Goal: Information Seeking & Learning: Learn about a topic

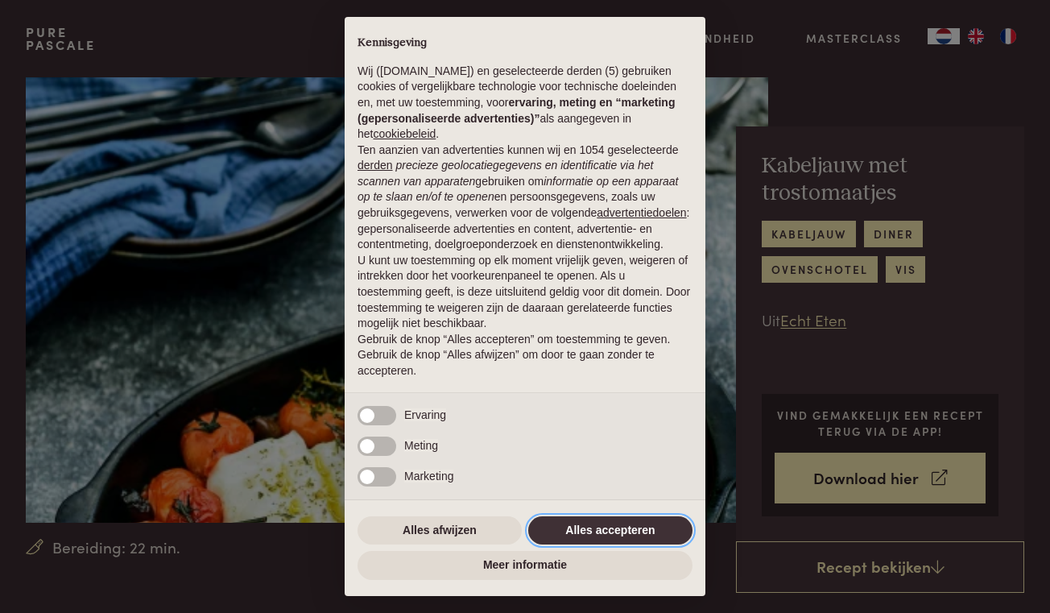
click at [599, 525] on button "Alles accepteren" at bounding box center [610, 530] width 164 height 29
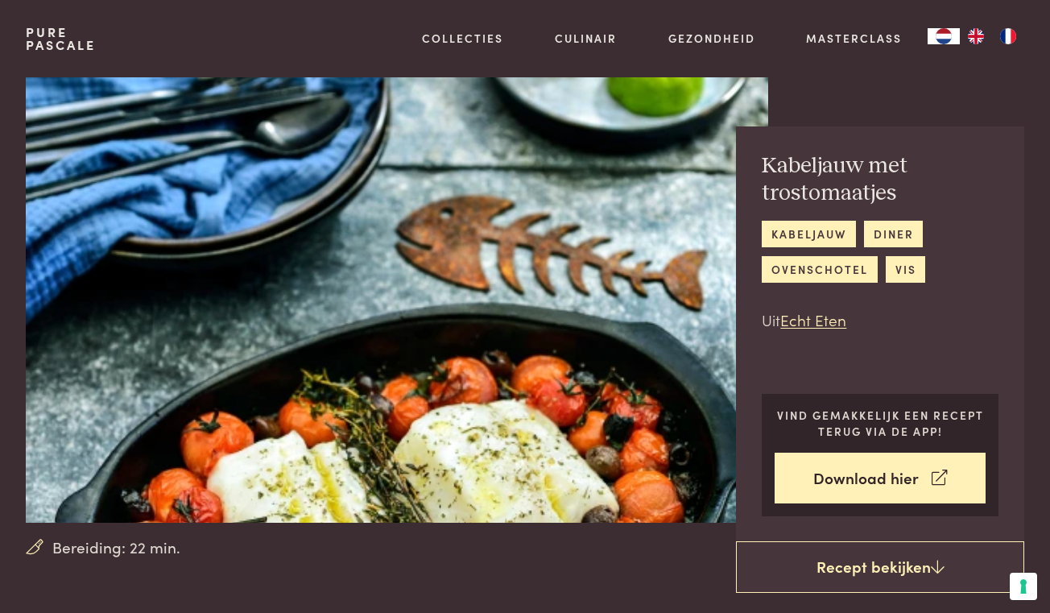
click at [983, 363] on div "Kabeljauw met trostomaatjes kabeljauw diner ovenschotel vis Uit Echt Eten Vind …" at bounding box center [880, 333] width 288 height 415
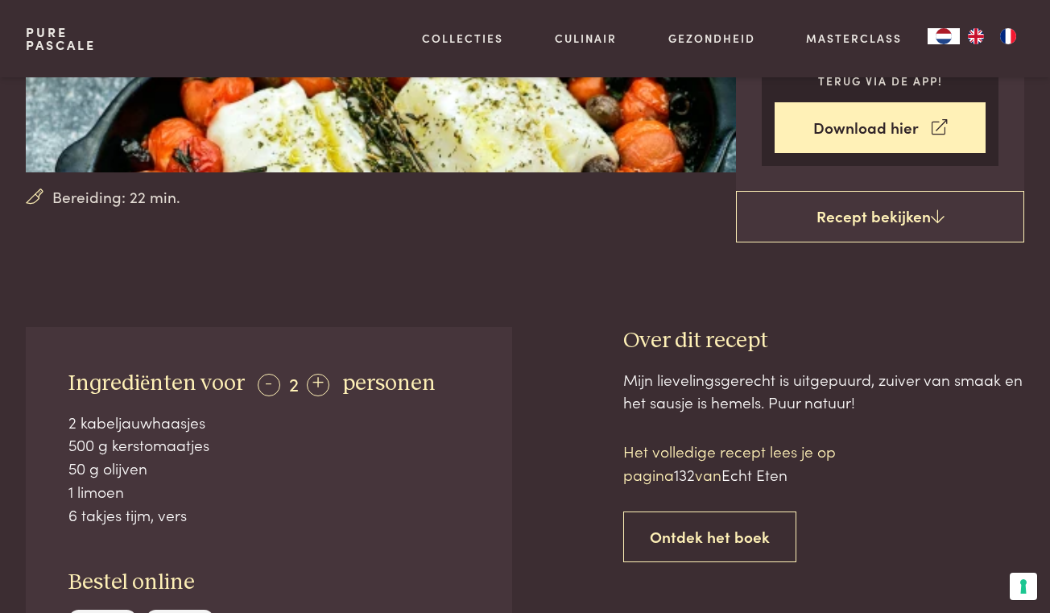
scroll to position [259, 0]
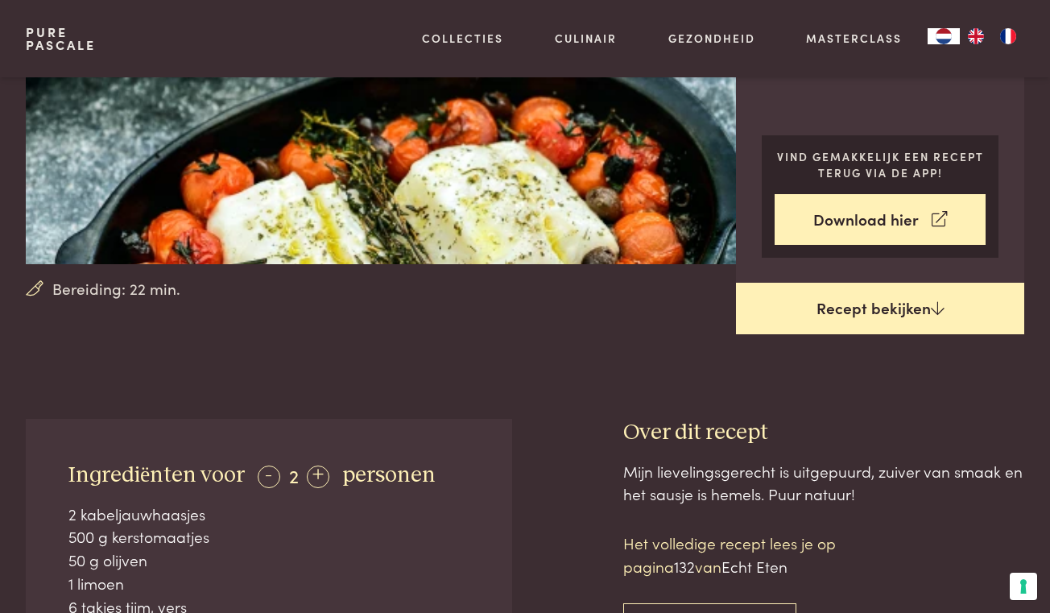
click at [914, 319] on link "Recept bekijken" at bounding box center [880, 309] width 288 height 52
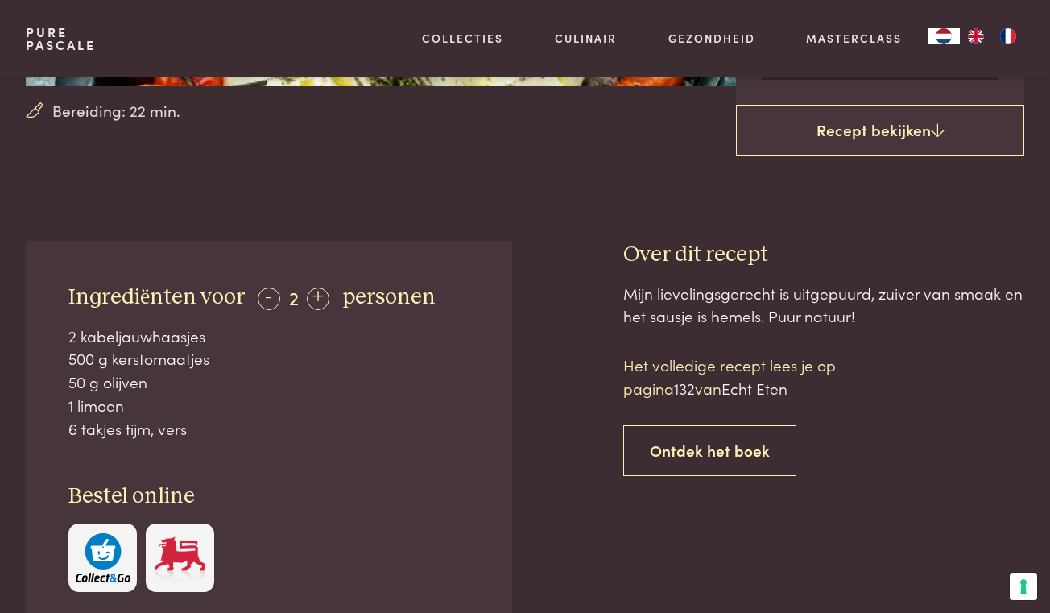
scroll to position [433, 0]
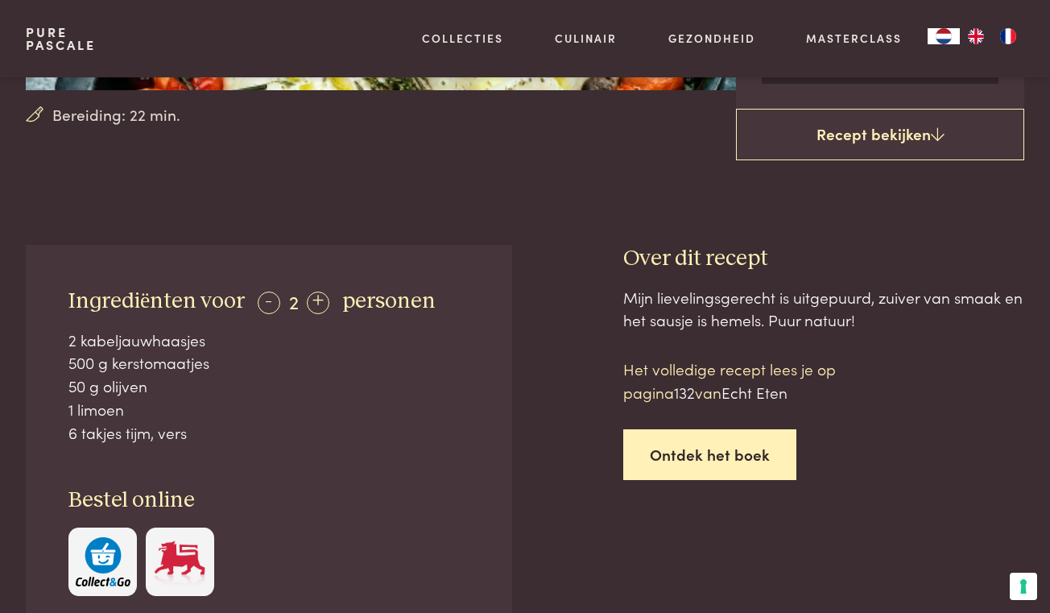
click at [711, 441] on link "Ontdek het boek" at bounding box center [710, 454] width 173 height 51
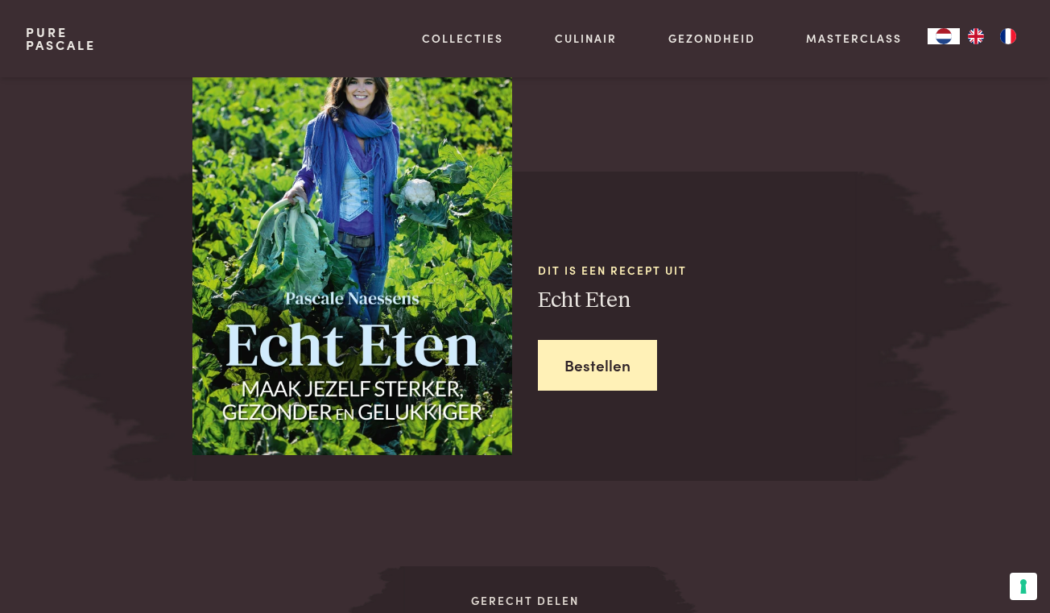
scroll to position [1341, 0]
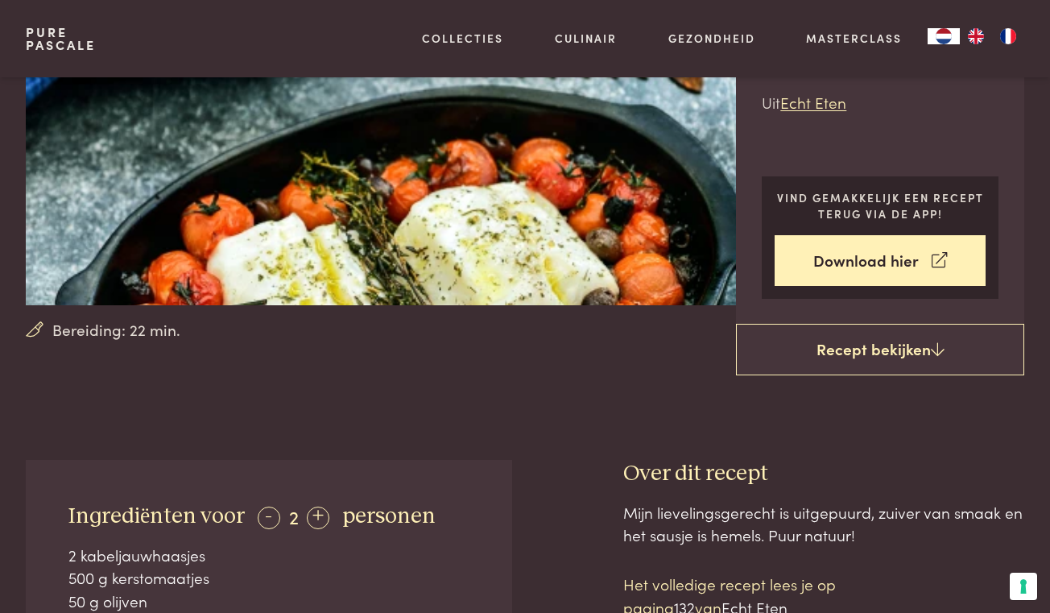
scroll to position [200, 0]
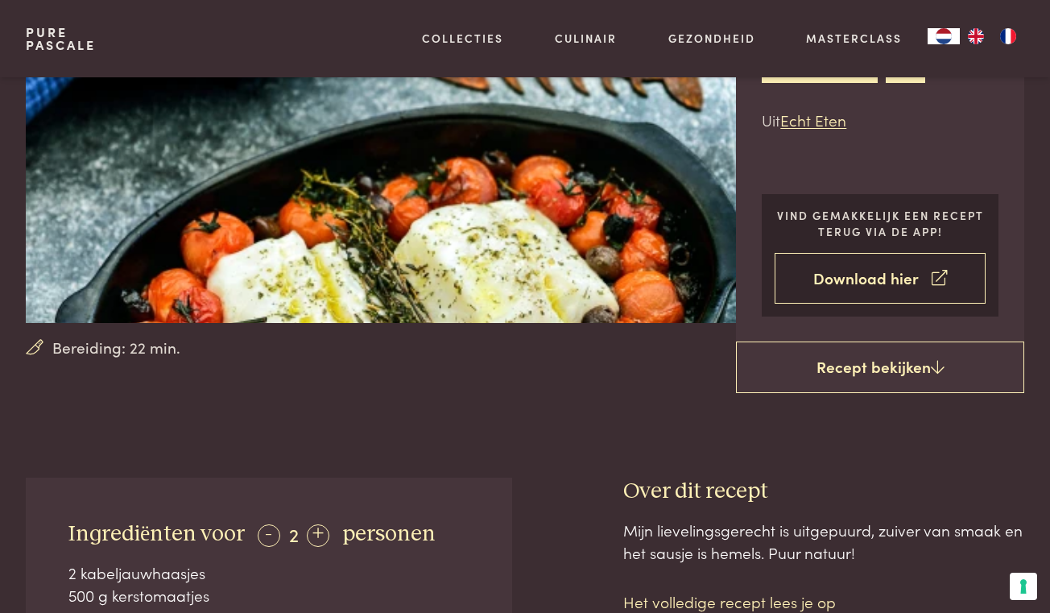
click at [837, 280] on link "Download hier" at bounding box center [880, 278] width 211 height 51
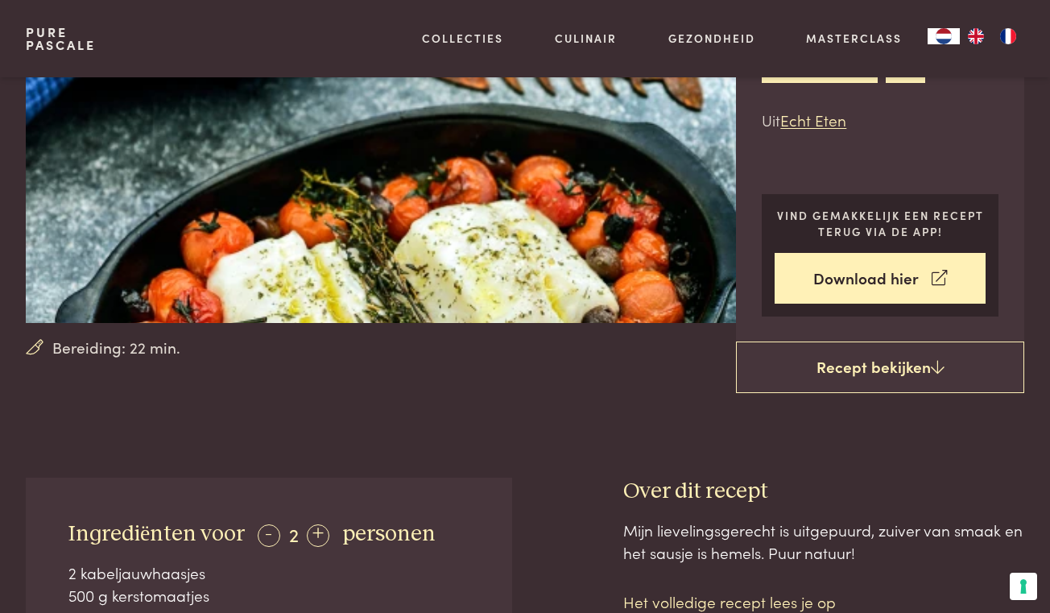
click at [242, 209] on img at bounding box center [397, 100] width 743 height 445
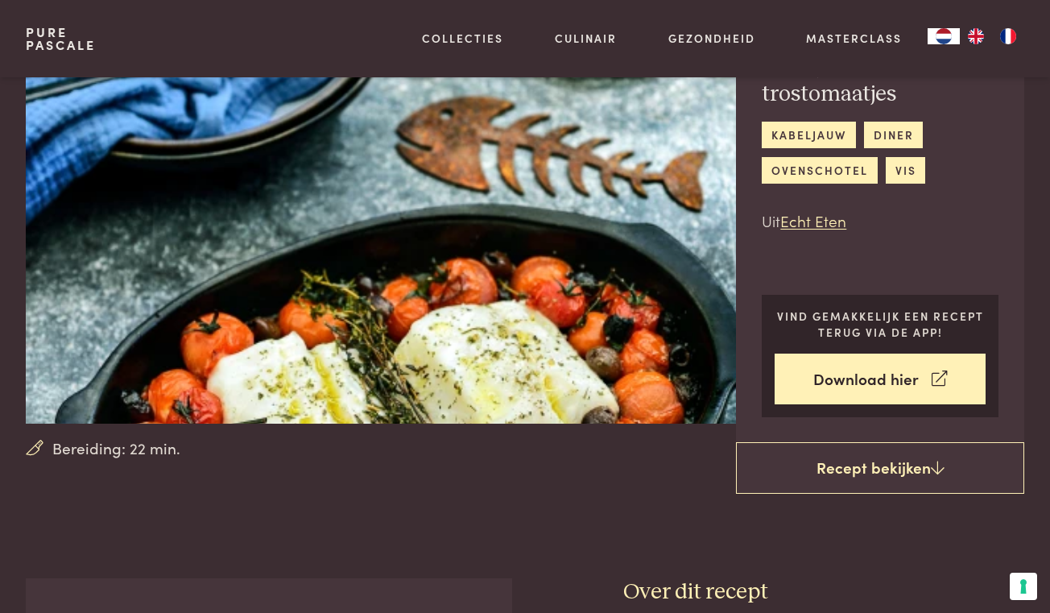
scroll to position [72, 0]
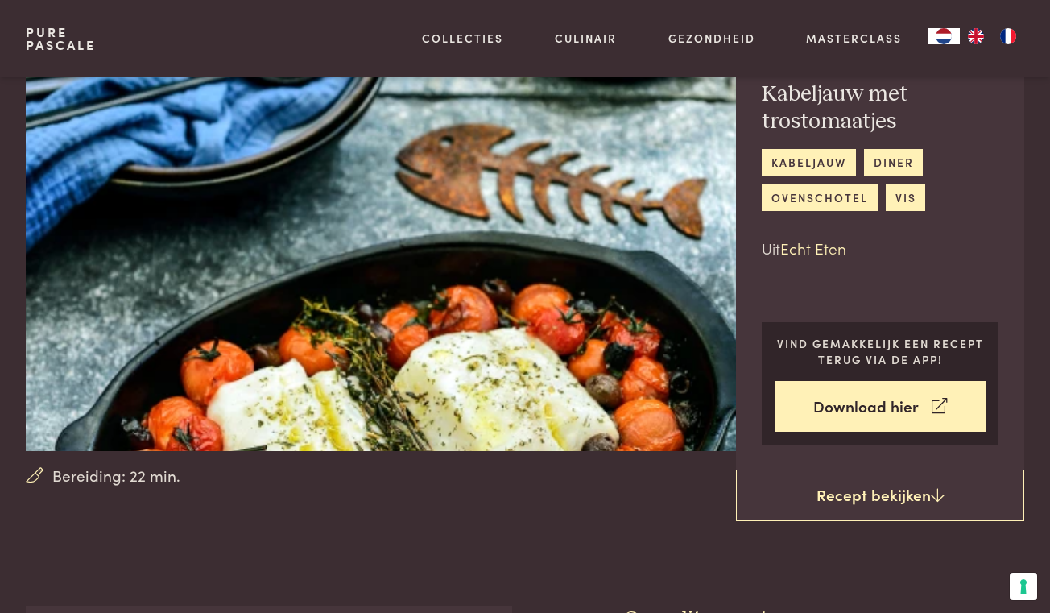
click at [806, 251] on link "Echt Eten" at bounding box center [814, 248] width 66 height 22
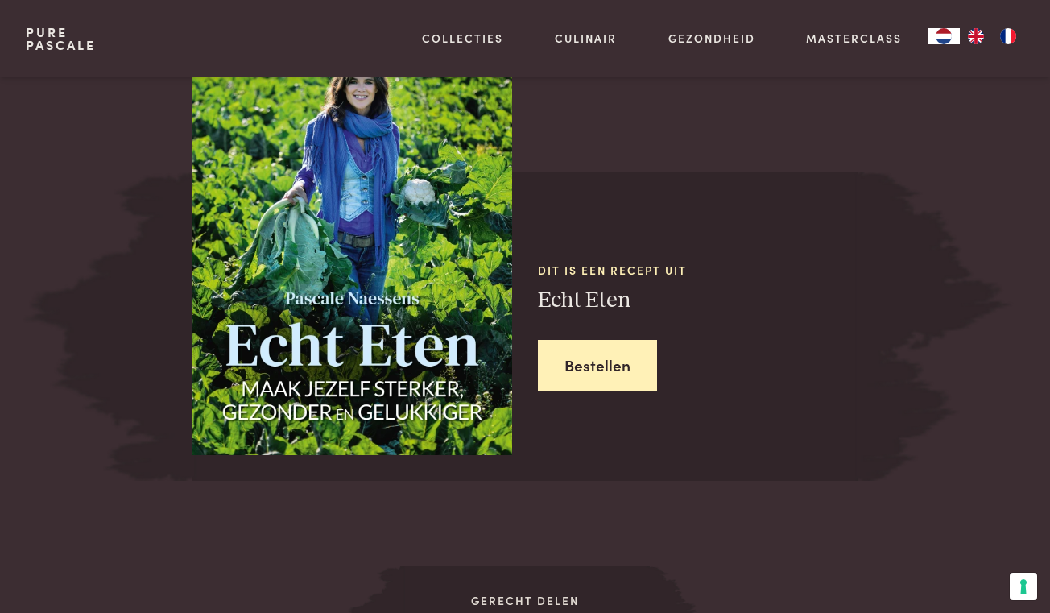
scroll to position [1341, 0]
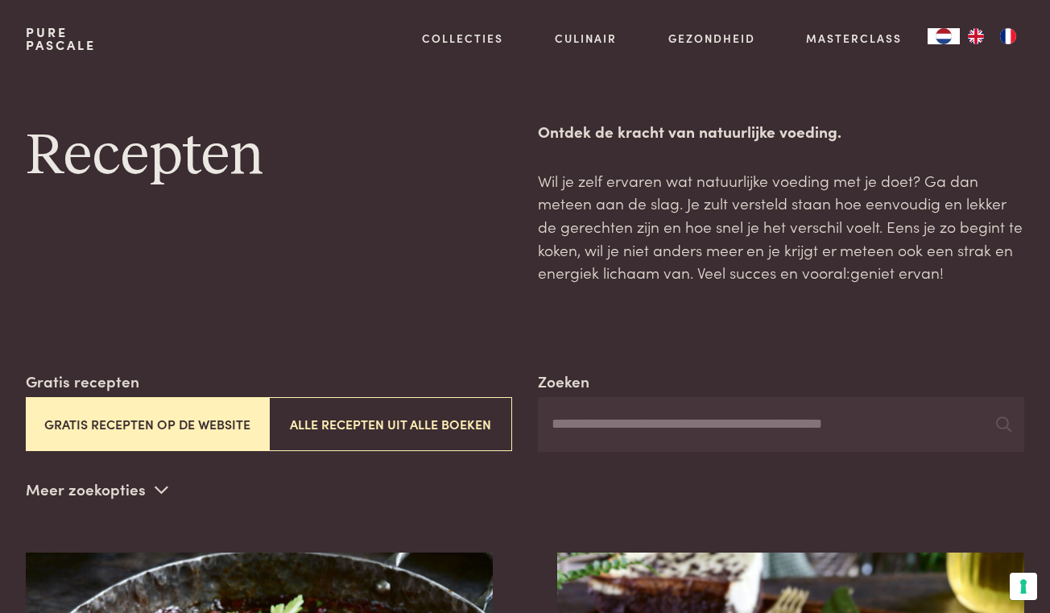
click at [186, 415] on button "Gratis recepten op de website" at bounding box center [147, 424] width 243 height 54
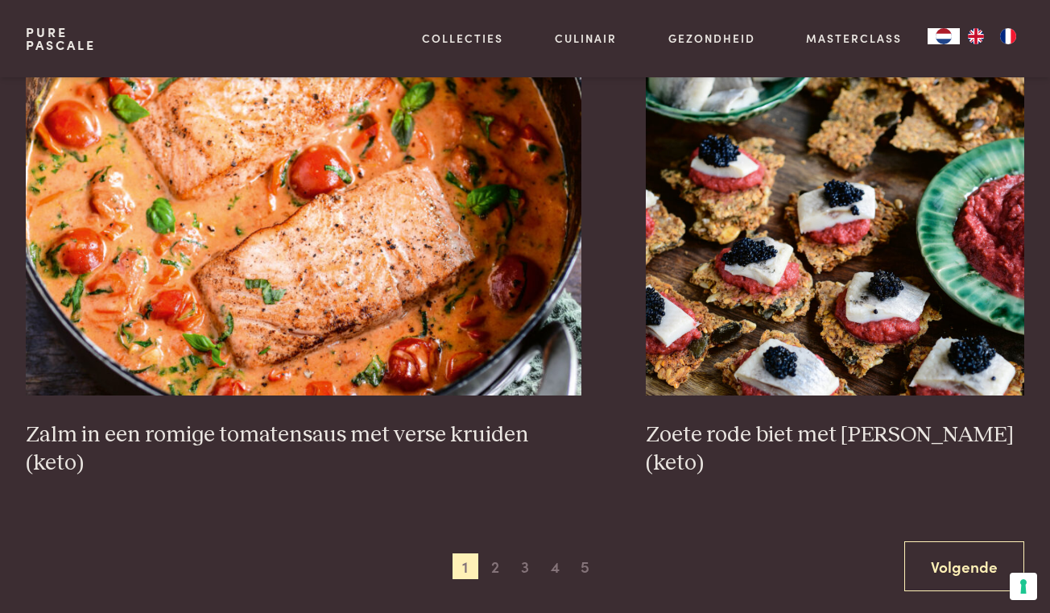
scroll to position [2708, 0]
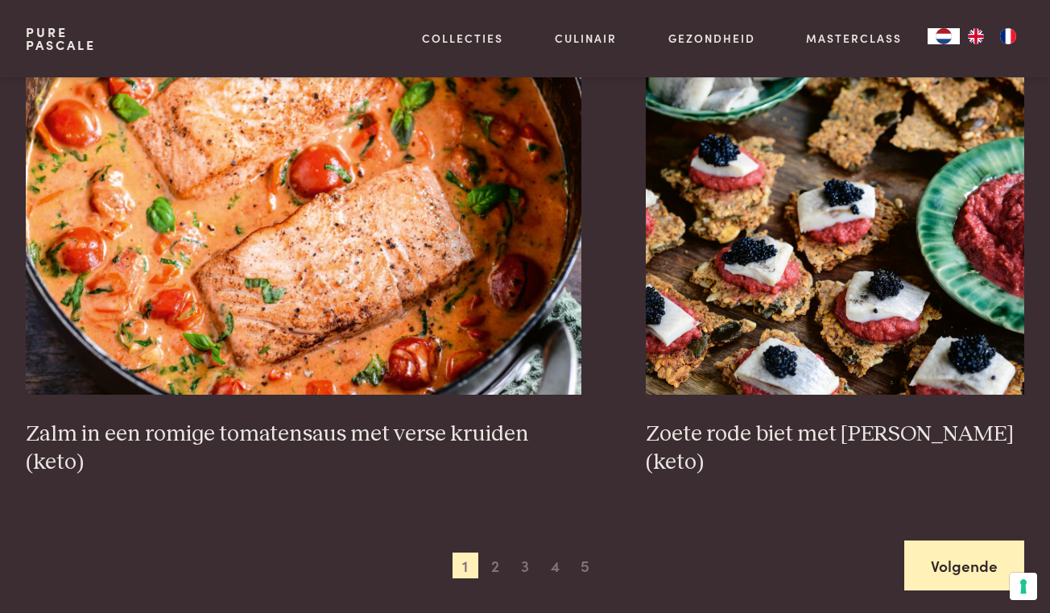
click at [1008, 545] on link "Volgende" at bounding box center [965, 566] width 120 height 51
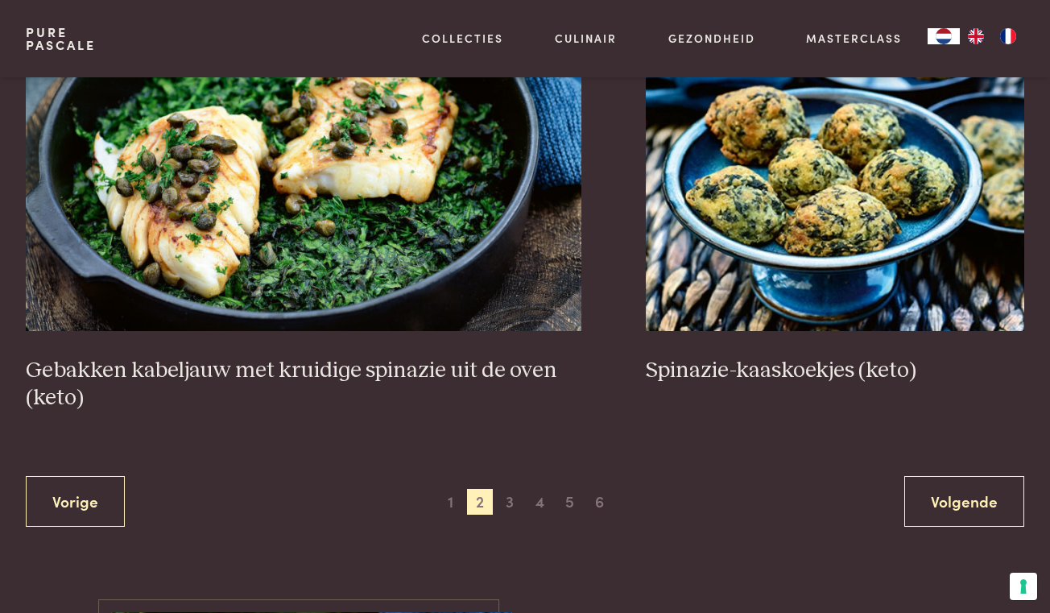
scroll to position [2836, 0]
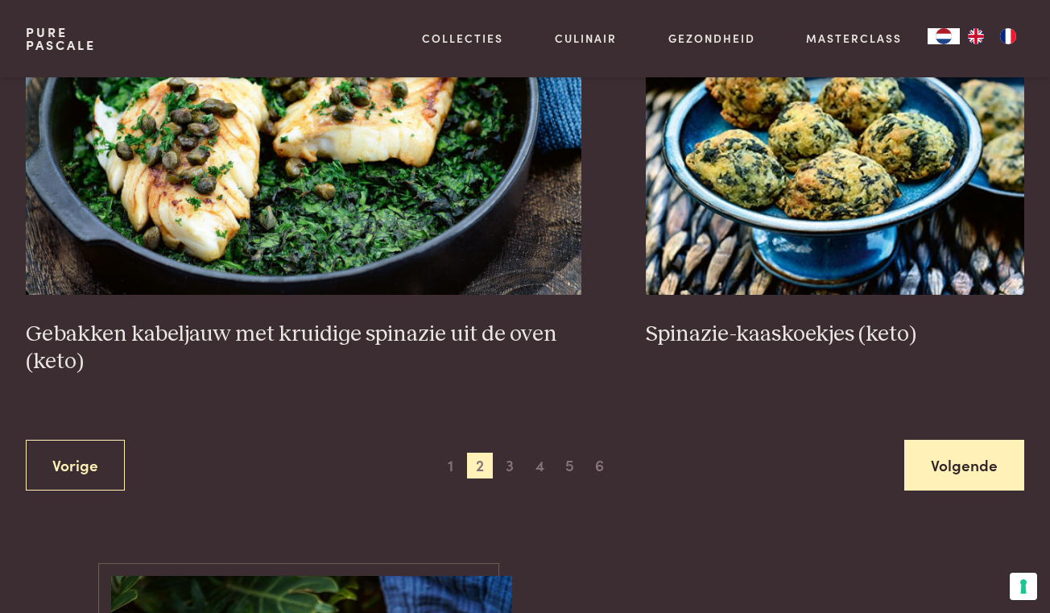
click at [993, 462] on link "Volgende" at bounding box center [965, 465] width 120 height 51
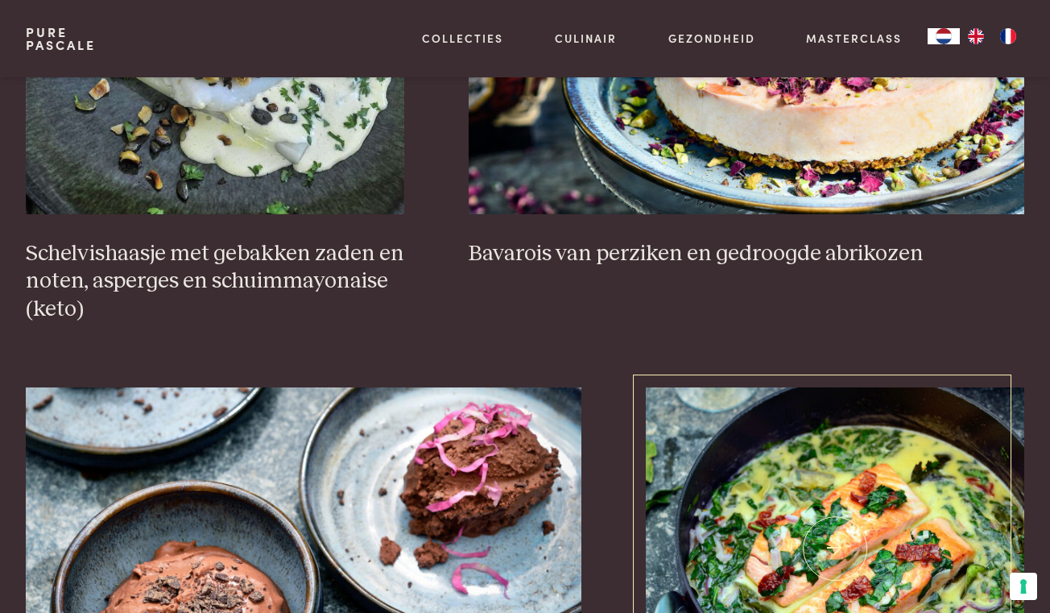
scroll to position [1129, 0]
